Goal: Find specific page/section: Find specific page/section

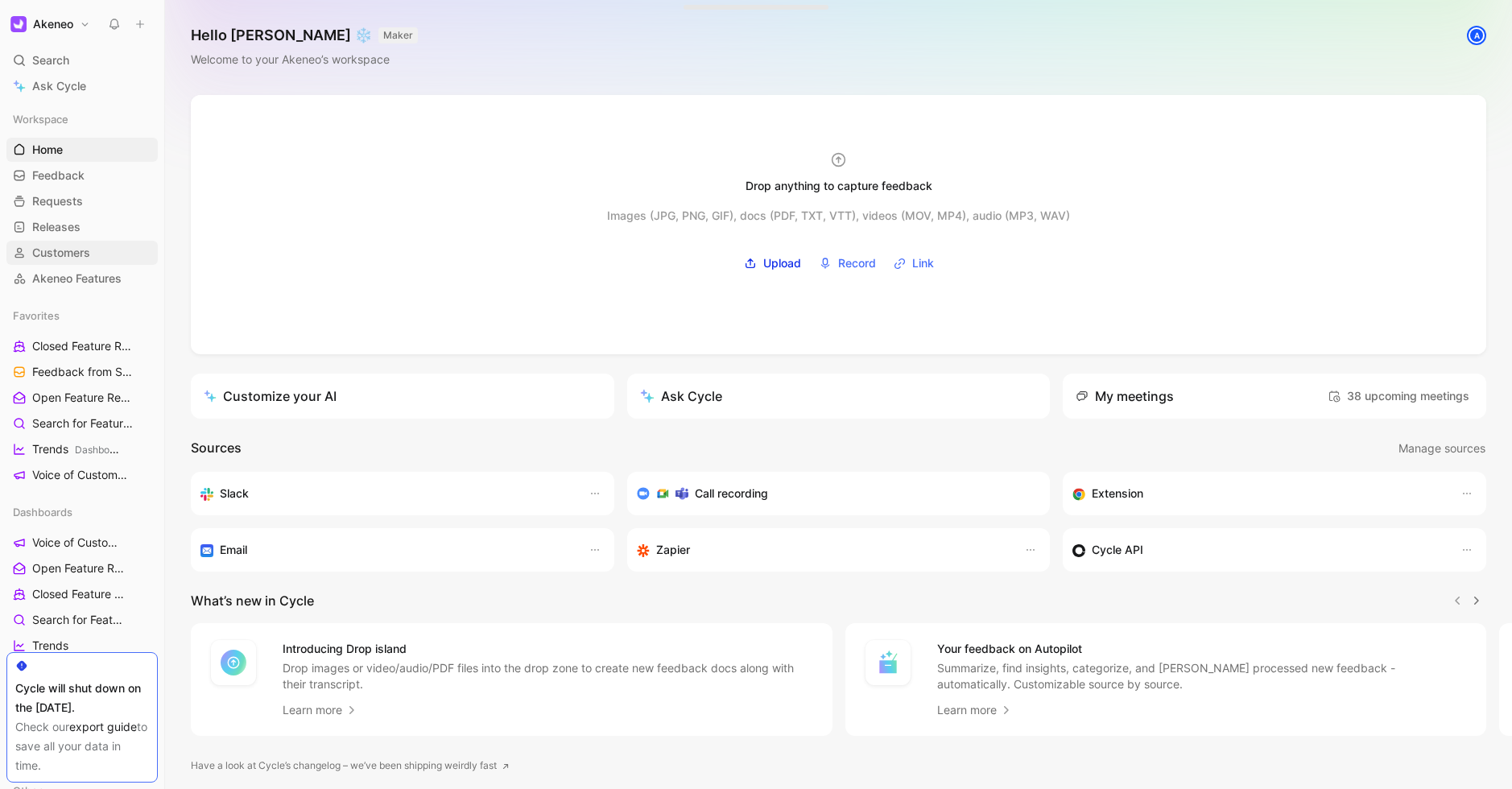
click at [68, 257] on span "Customers" at bounding box center [61, 252] width 58 height 16
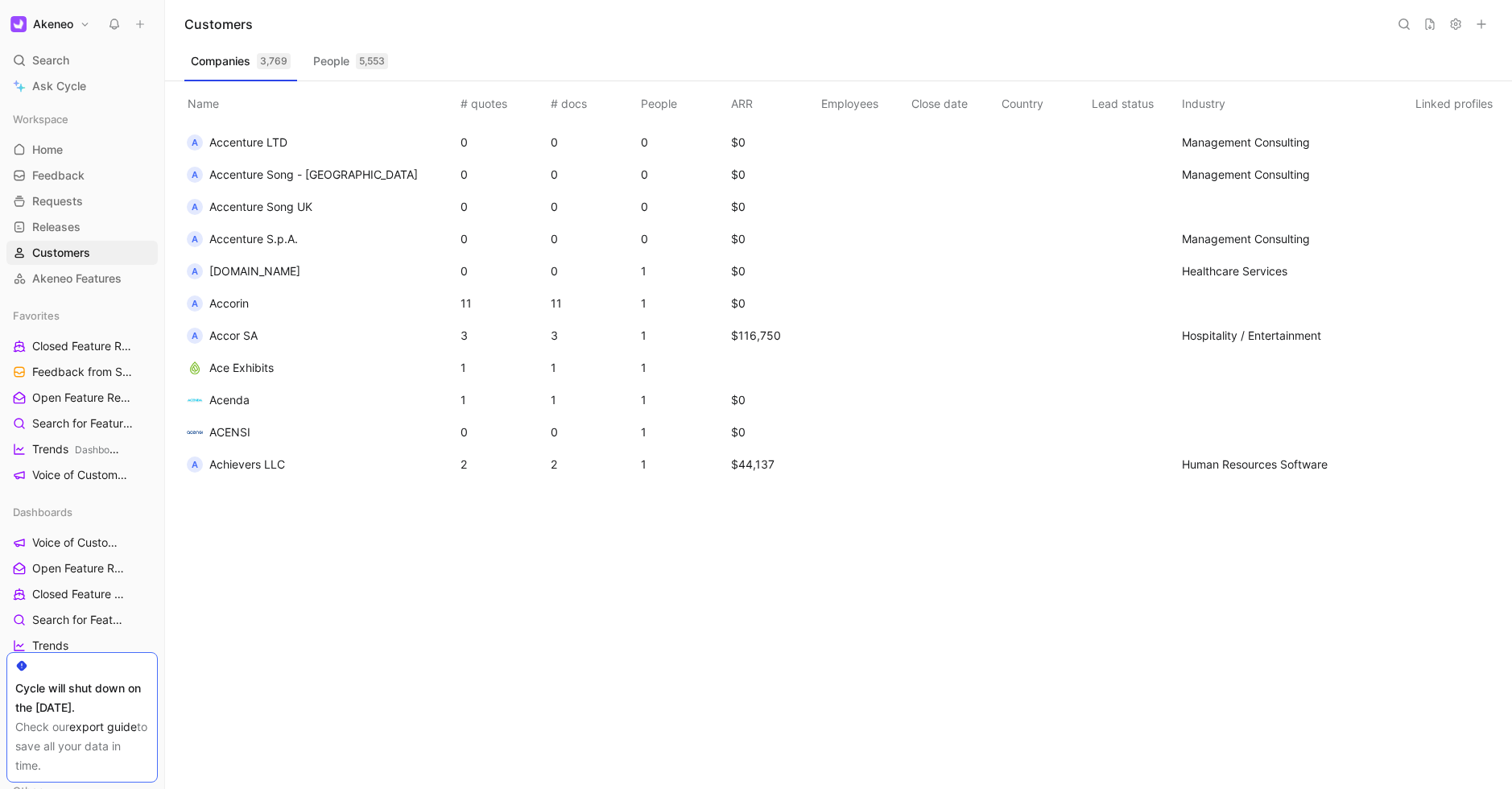
scroll to position [117, 0]
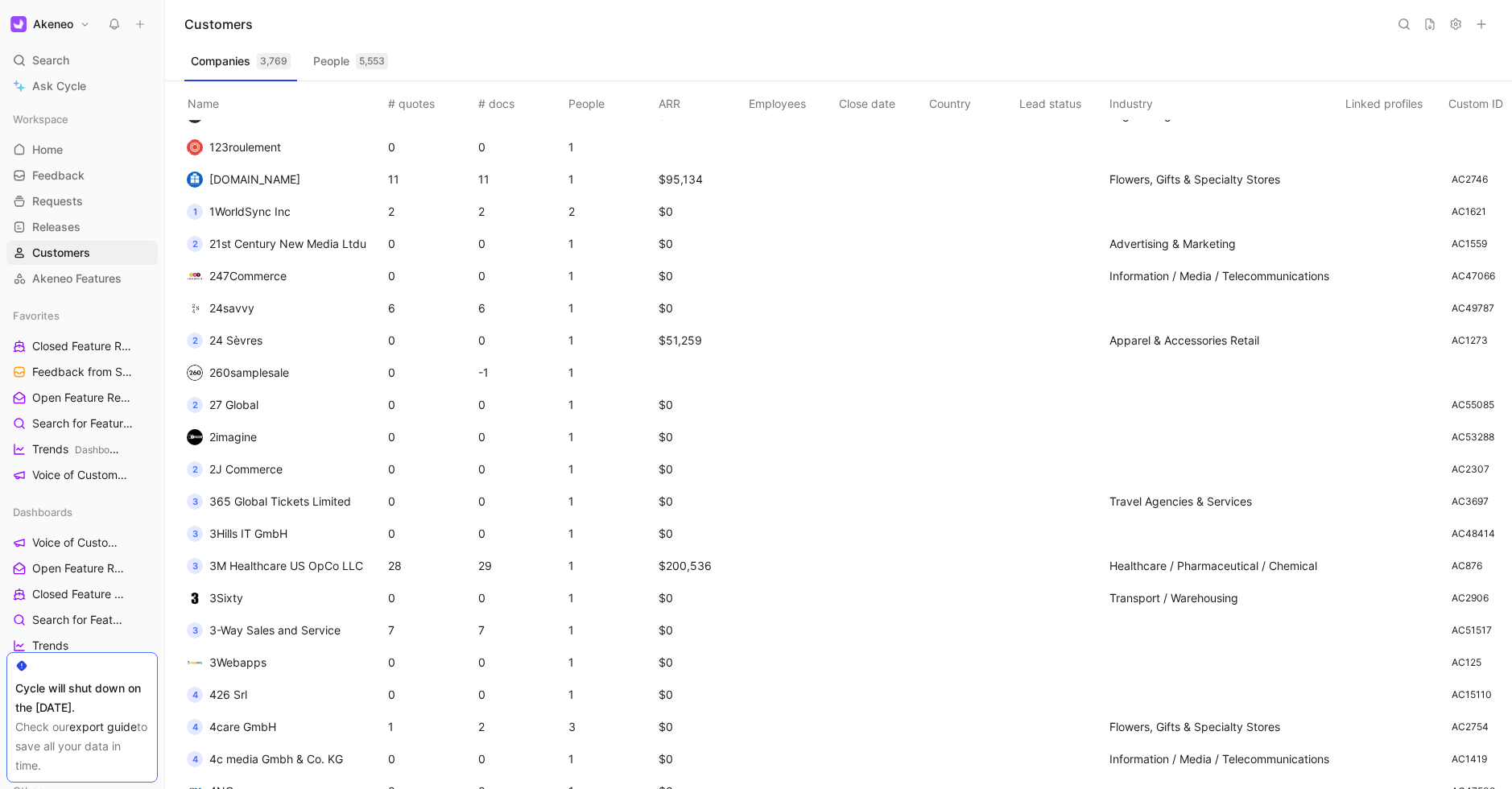
click at [1409, 23] on icon at bounding box center [1404, 24] width 13 height 13
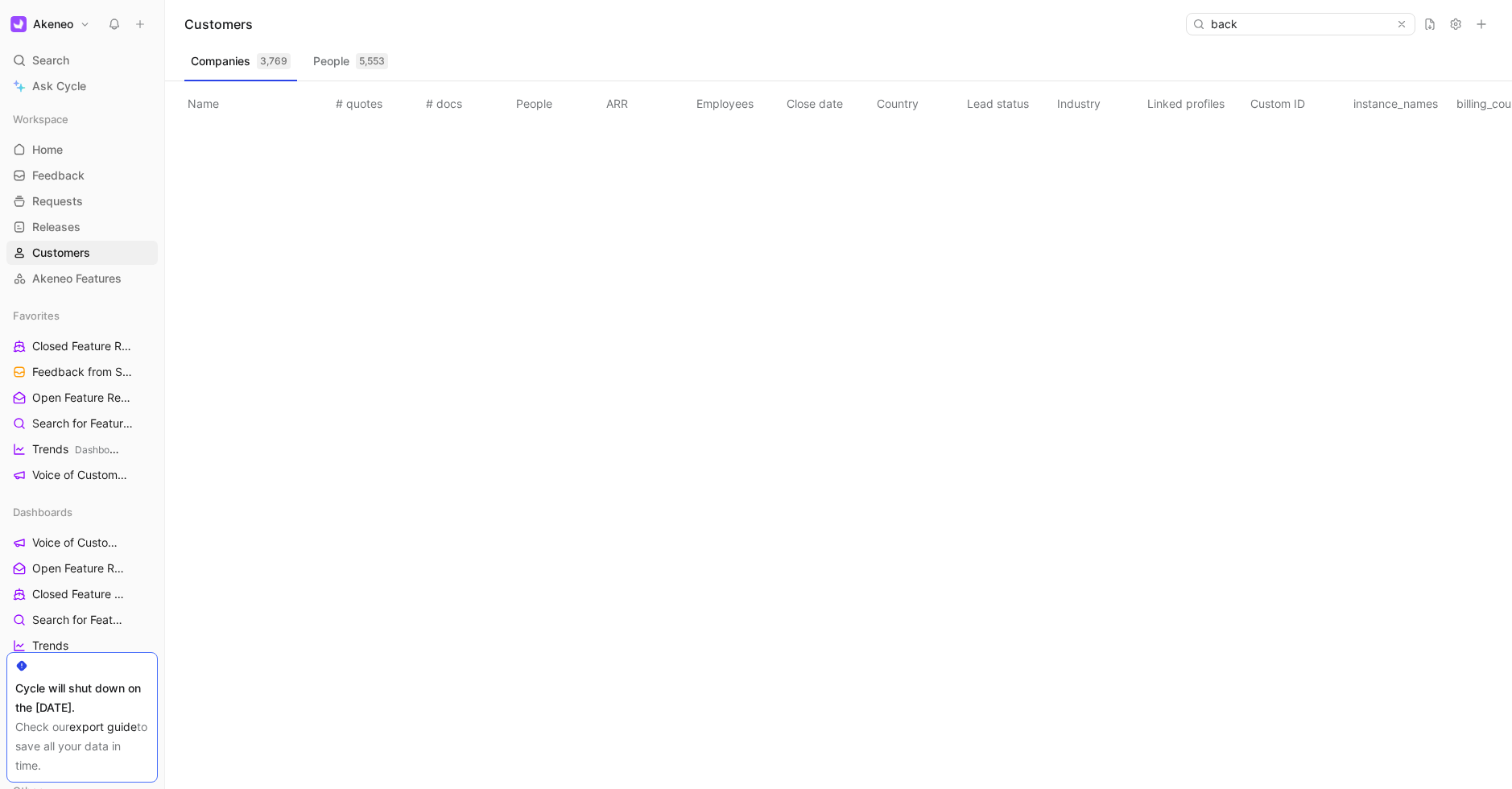
scroll to position [0, 0]
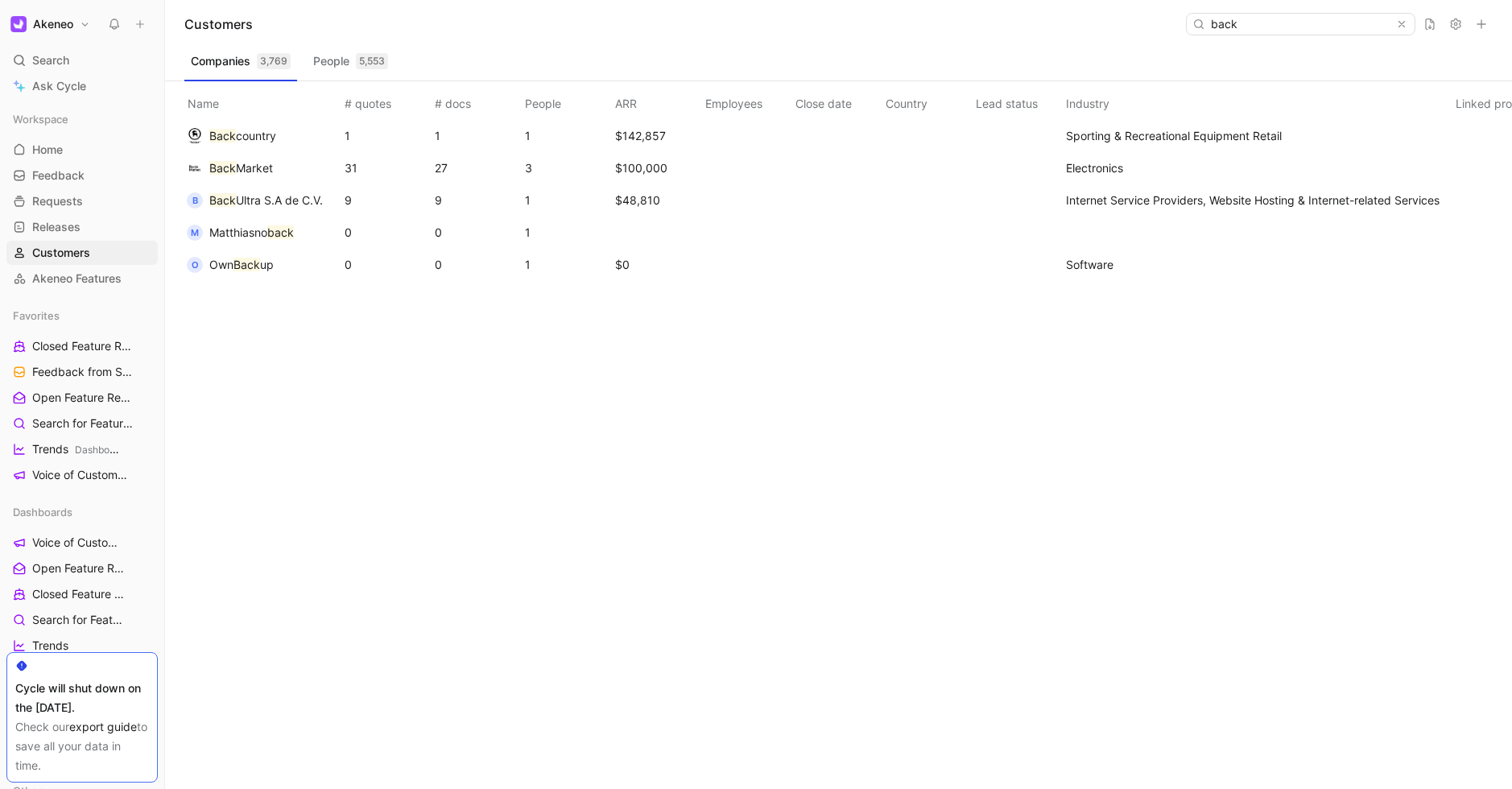
type input "back"
click at [260, 163] on span "Market" at bounding box center [254, 167] width 37 height 14
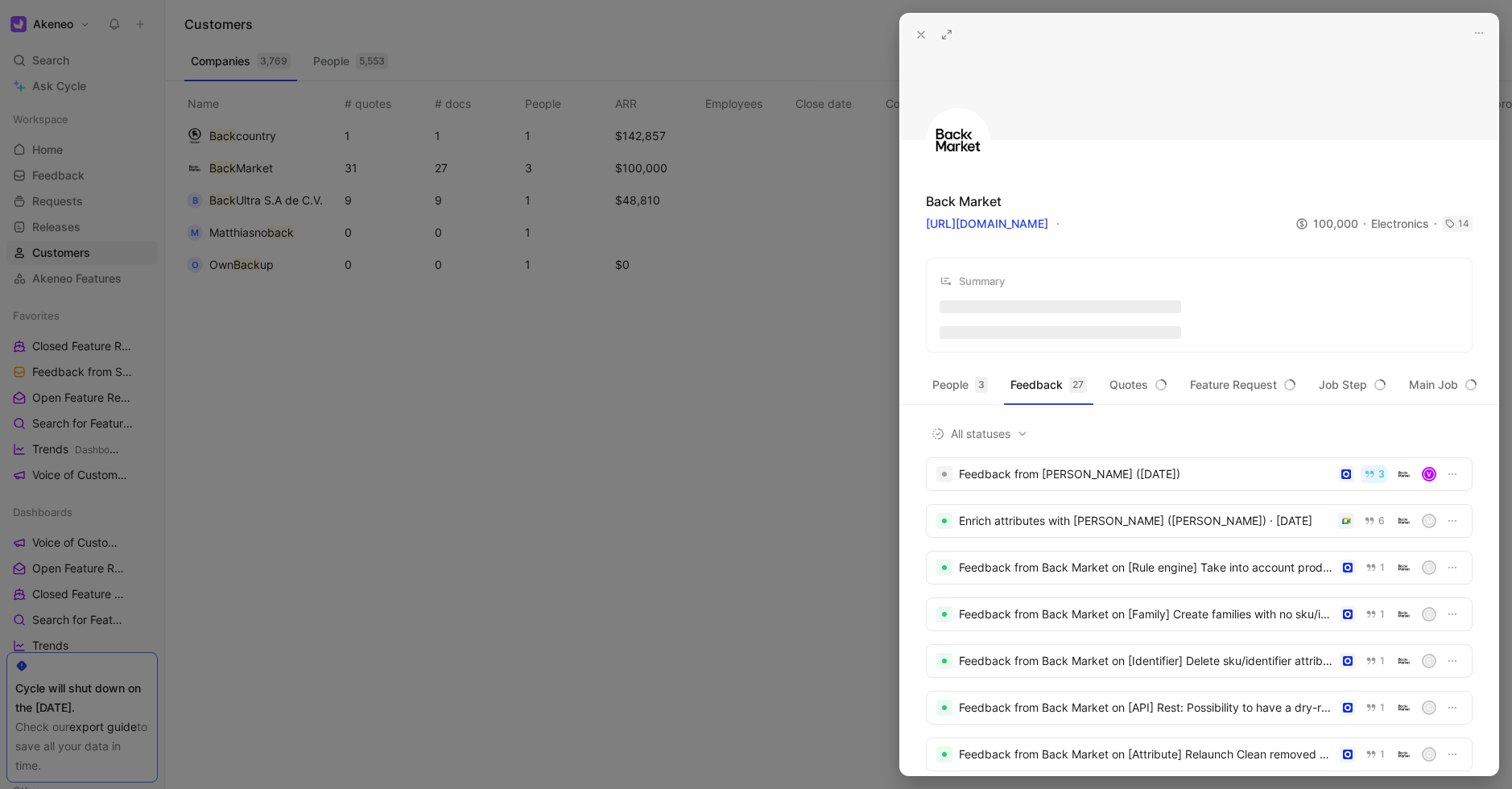
click at [949, 35] on icon at bounding box center [947, 34] width 13 height 13
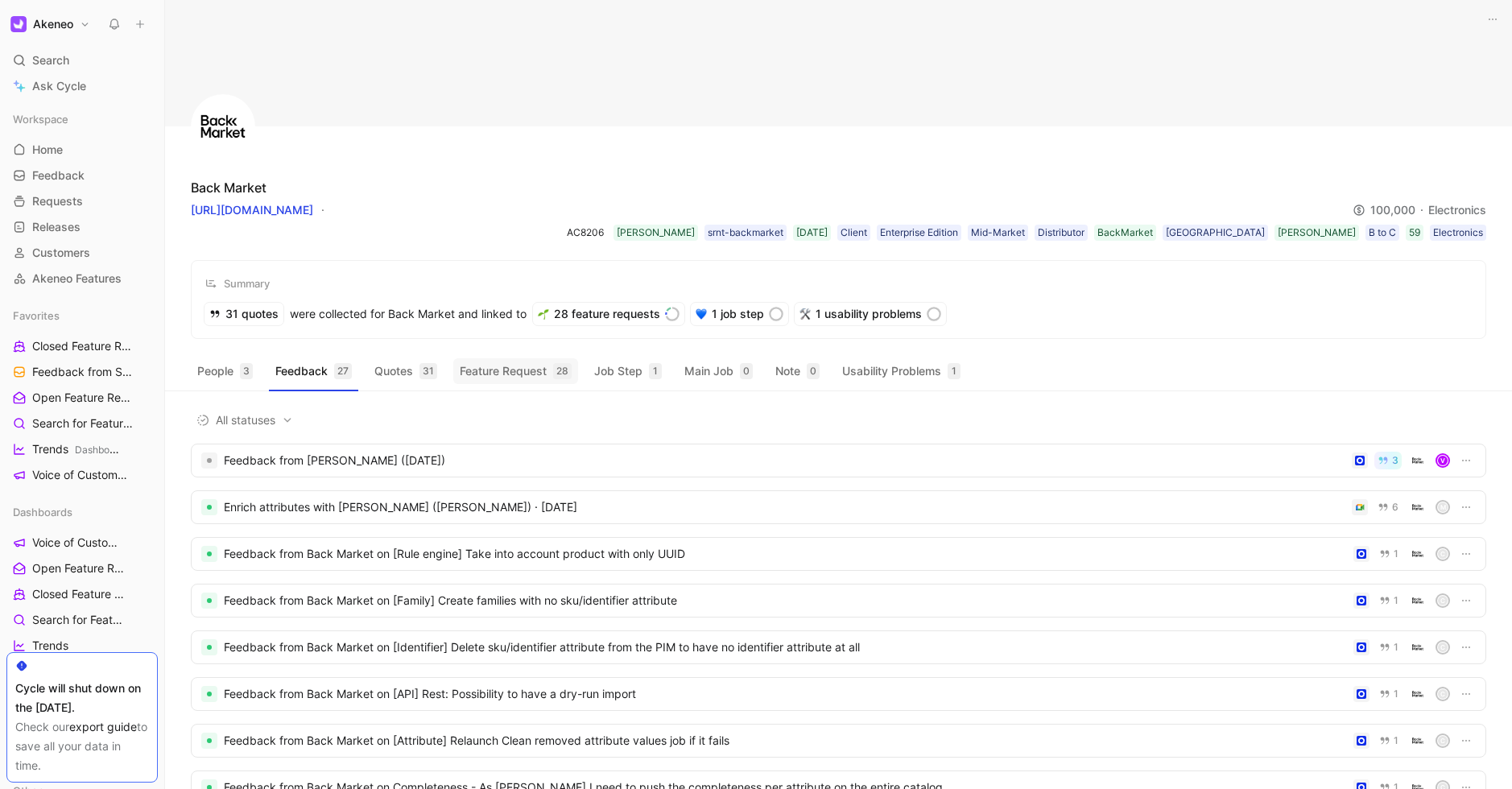
click at [510, 378] on button "Feature Request 28" at bounding box center [515, 371] width 125 height 26
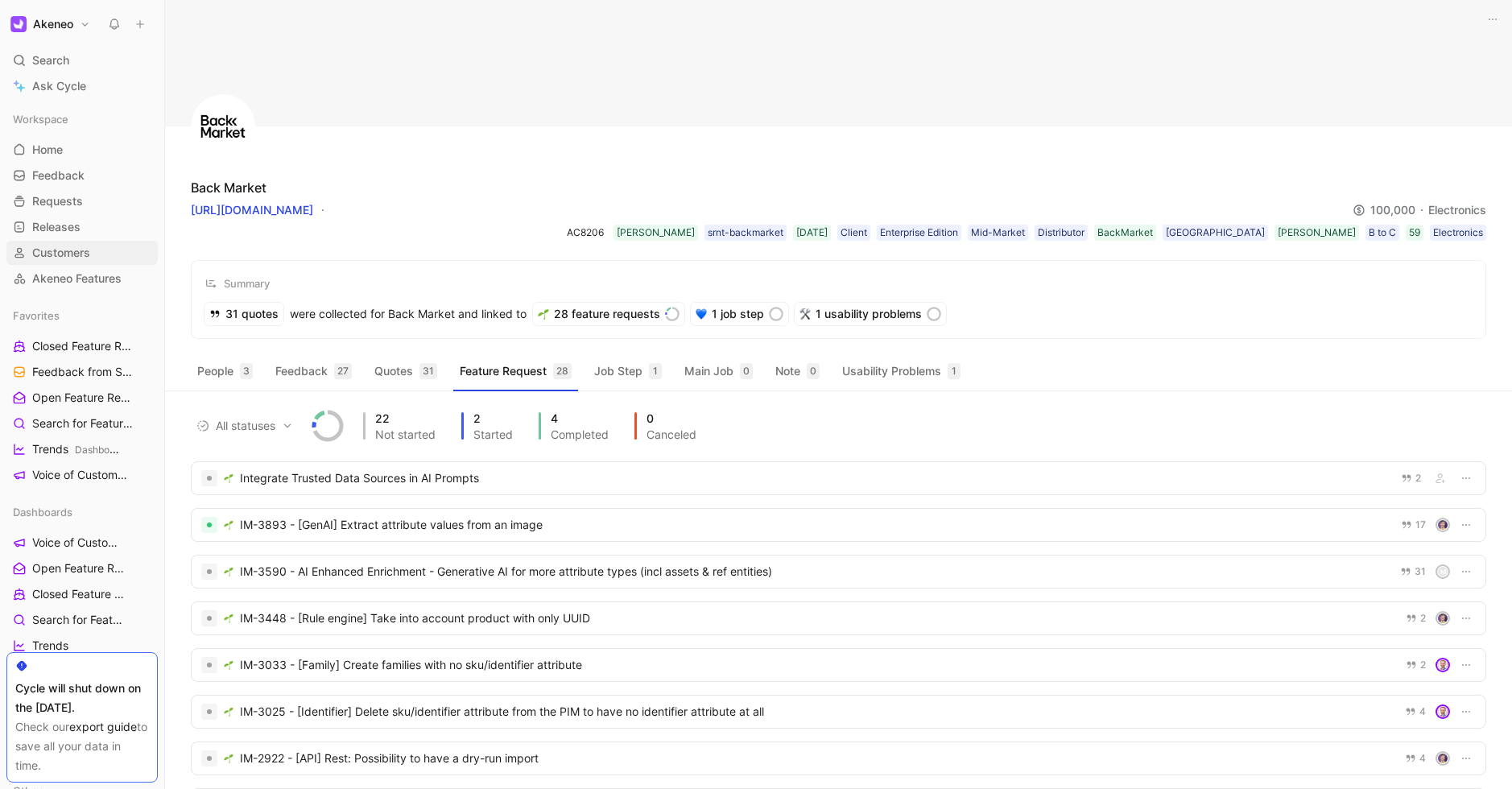
click at [76, 250] on span "Customers" at bounding box center [61, 252] width 58 height 16
